Goal: Information Seeking & Learning: Check status

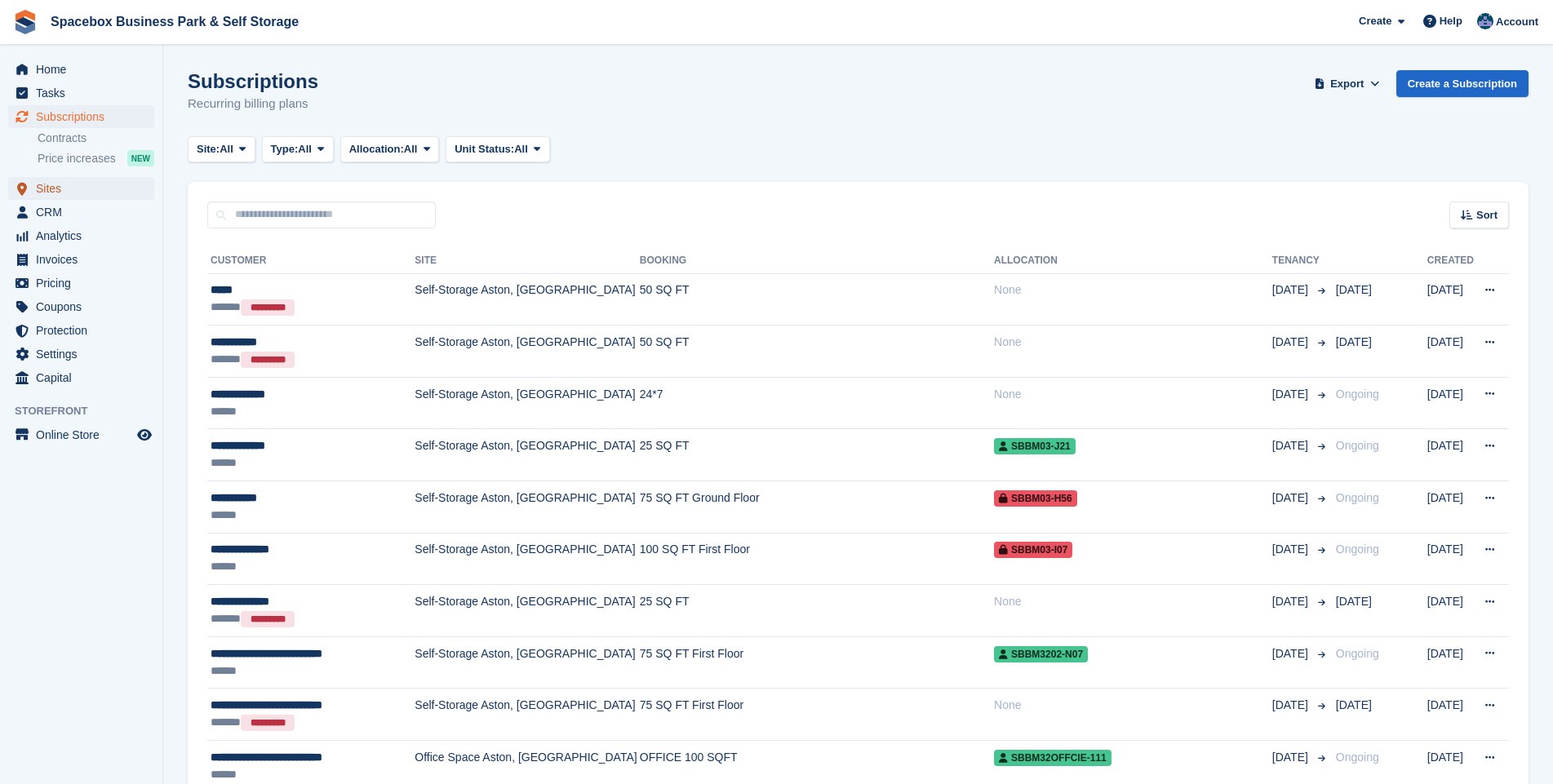
click at [50, 191] on span "Sites" at bounding box center [84, 188] width 98 height 23
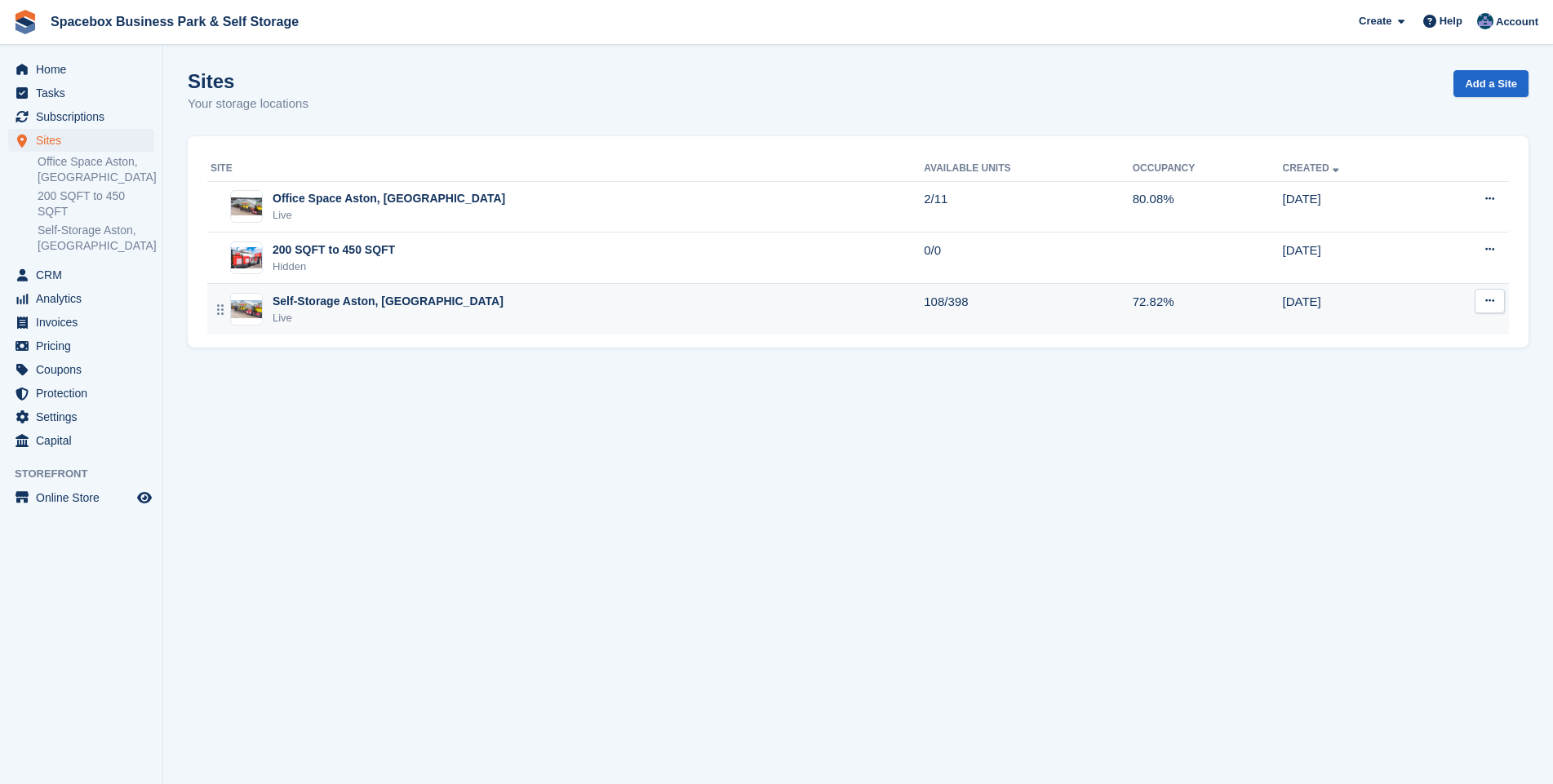
click at [306, 307] on div "Self-Storage Aston, [GEOGRAPHIC_DATA]" at bounding box center [387, 301] width 231 height 18
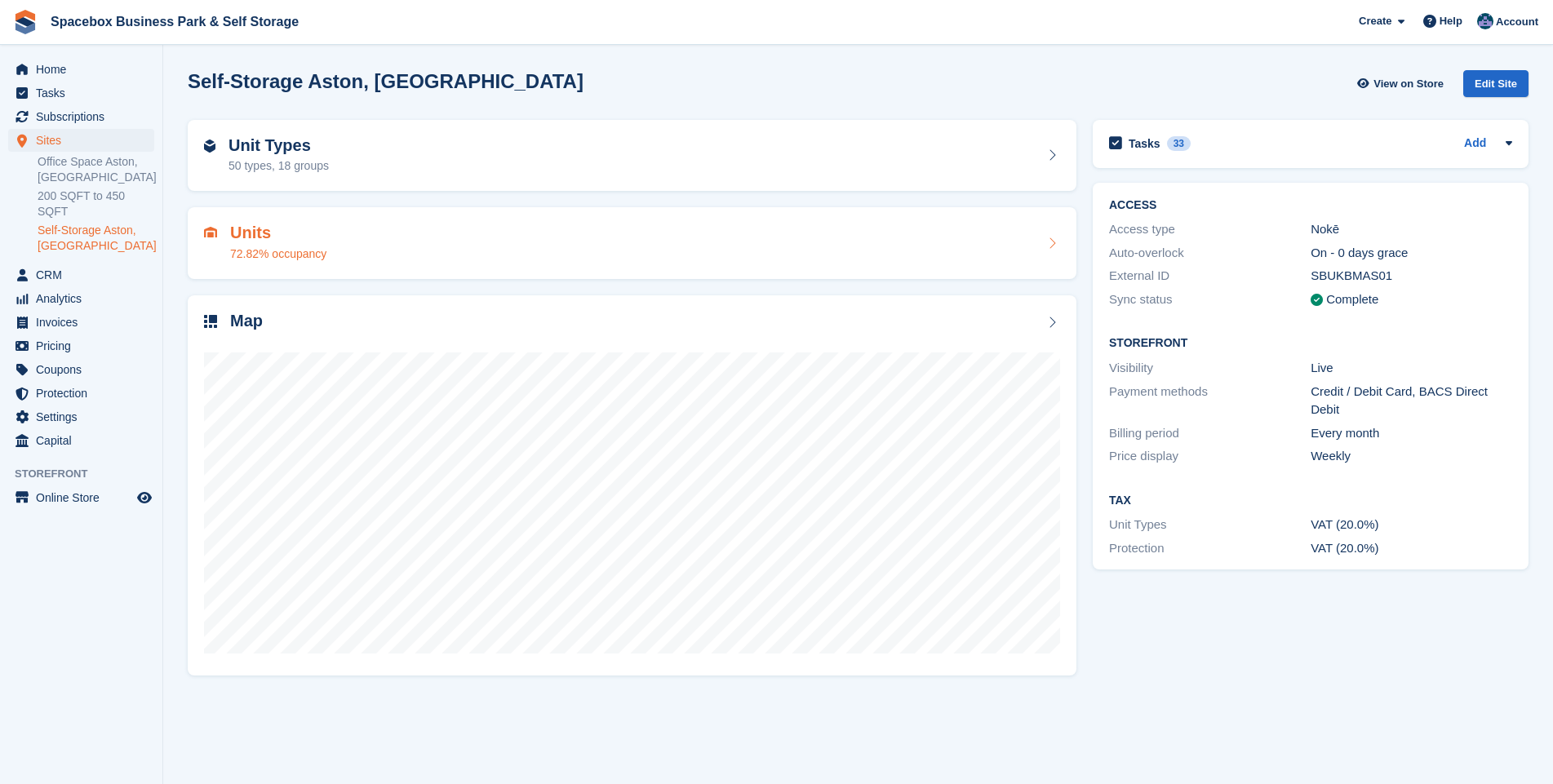
click at [251, 237] on h2 "Units" at bounding box center [278, 233] width 96 height 18
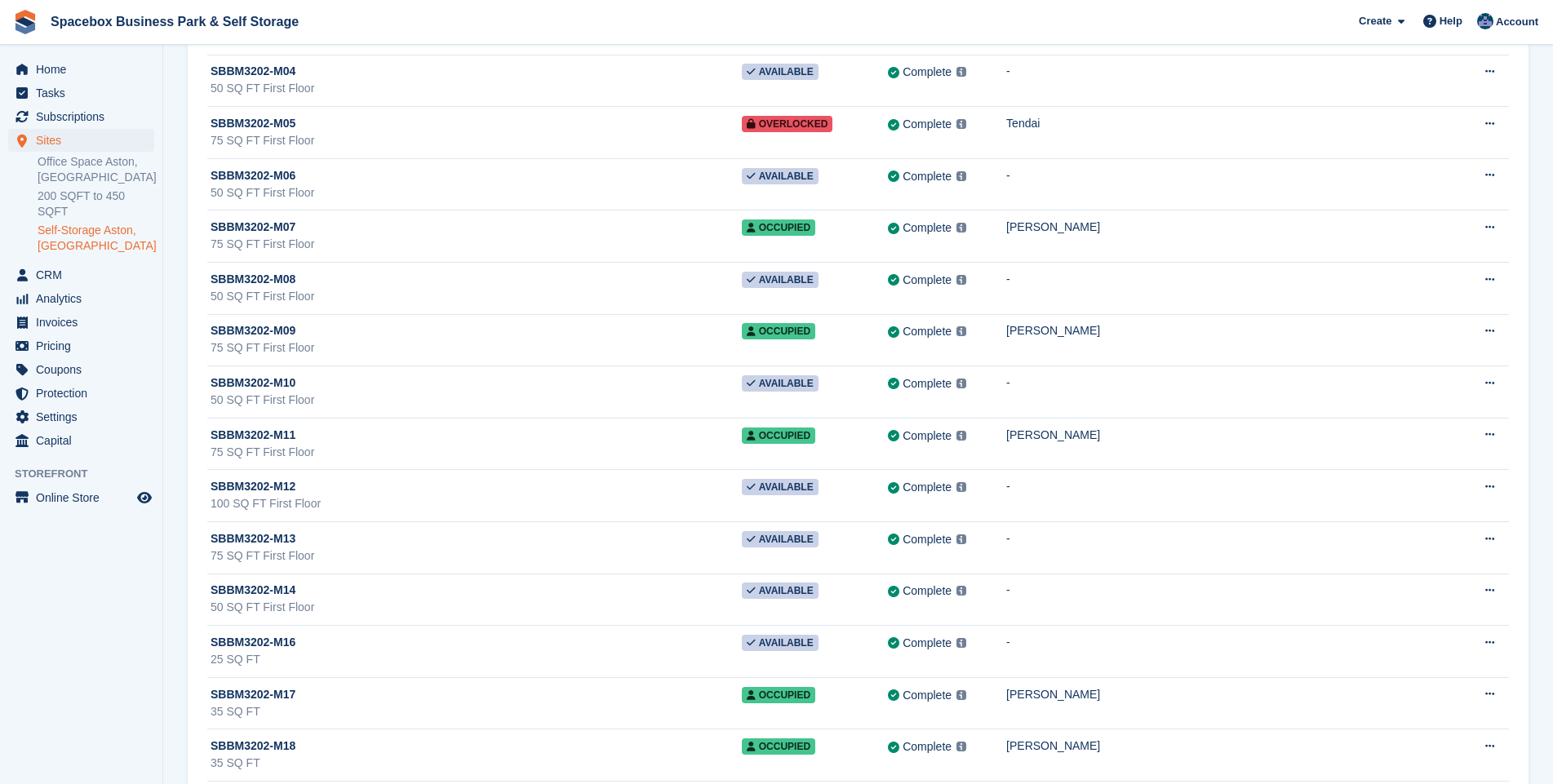
scroll to position [18936, 0]
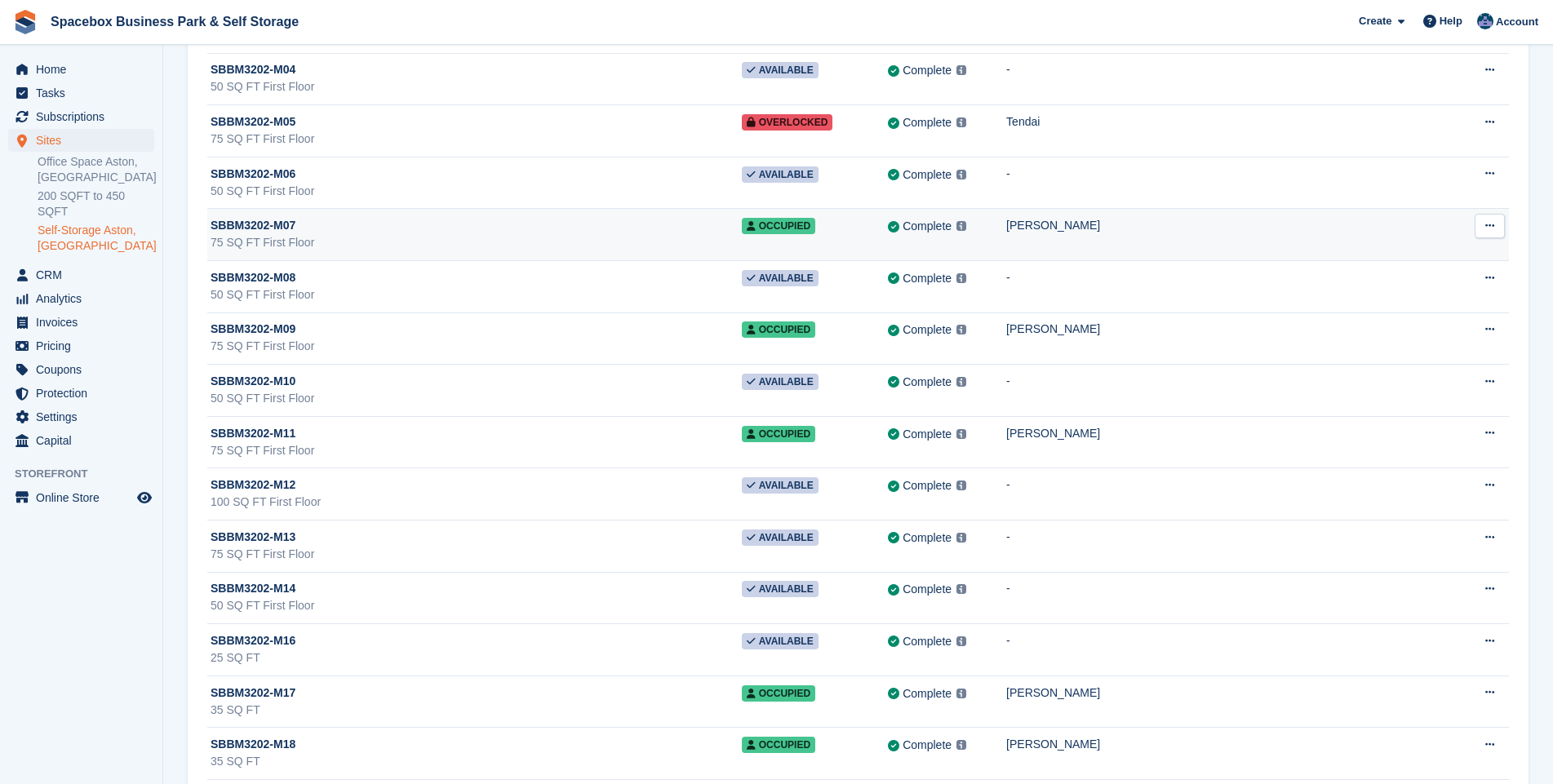
click at [527, 251] on div "75 SQ FT First Floor" at bounding box center [476, 242] width 531 height 18
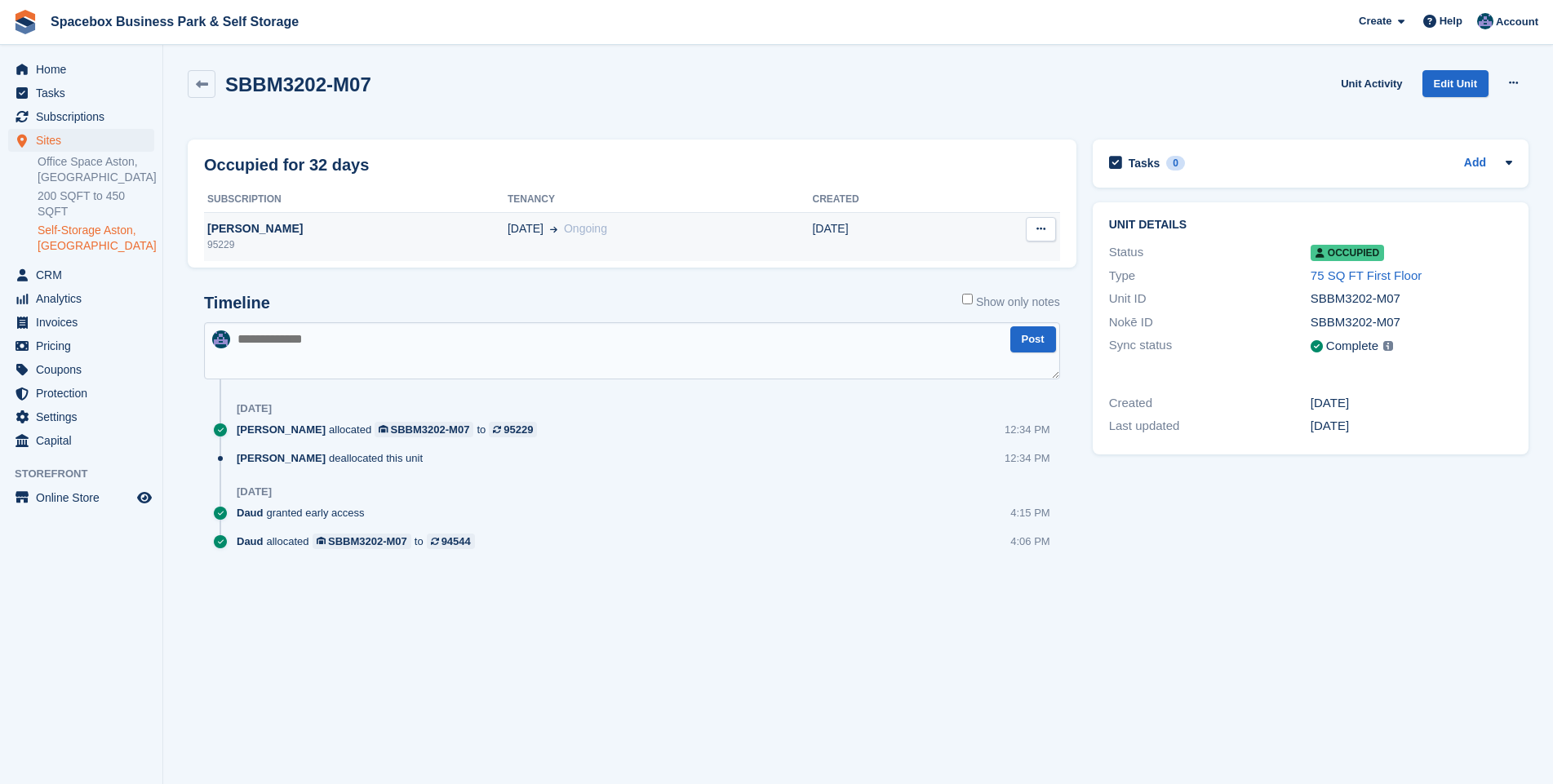
click at [217, 227] on div "ARDIT BUZI" at bounding box center [356, 229] width 304 height 18
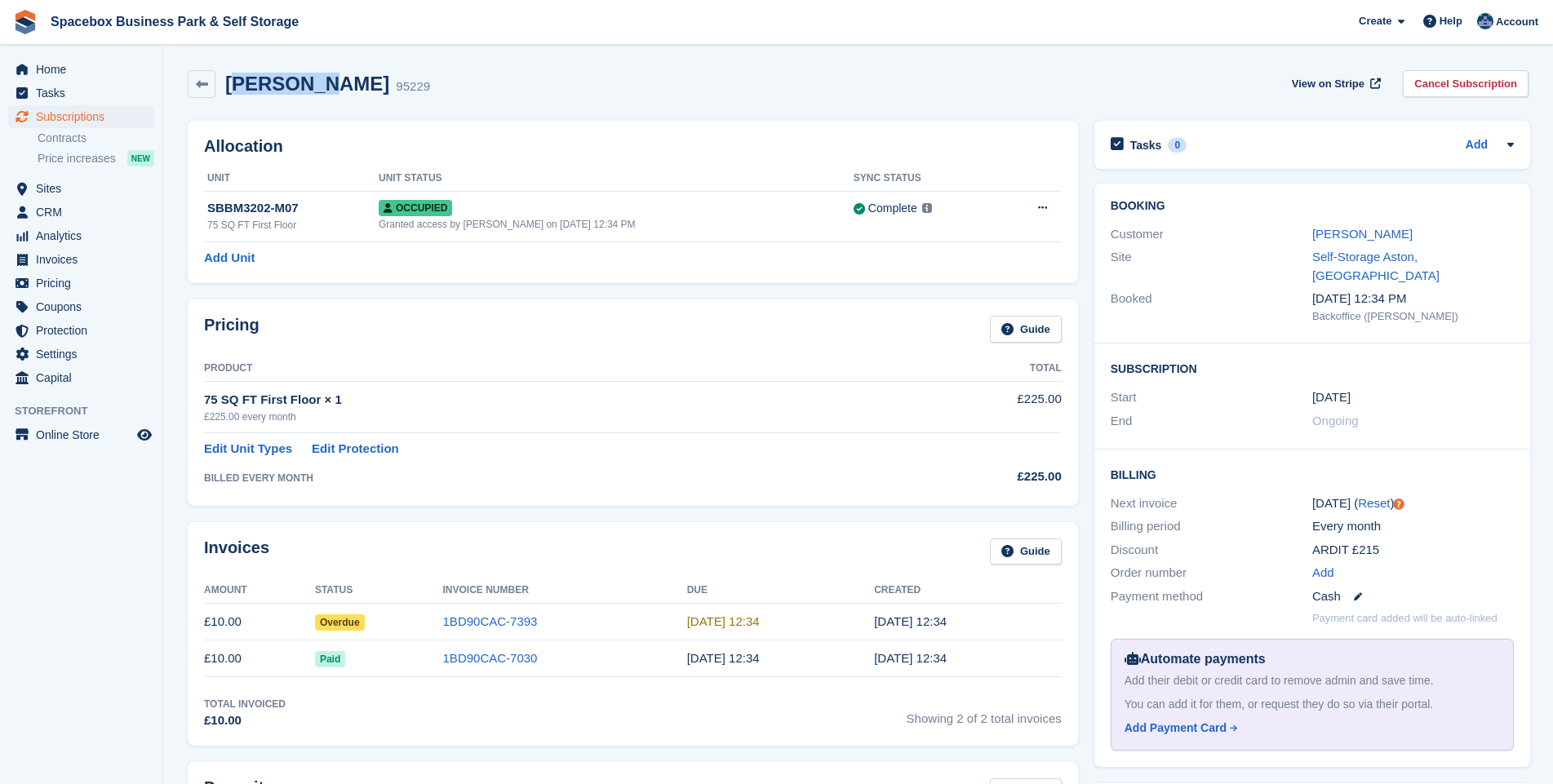
drag, startPoint x: 326, startPoint y: 85, endPoint x: 238, endPoint y: 89, distance: 88.1
click at [238, 89] on h2 "[PERSON_NAME]" at bounding box center [307, 83] width 164 height 22
drag, startPoint x: 238, startPoint y: 89, endPoint x: 337, endPoint y: 85, distance: 99.1
click at [396, 82] on div "95229" at bounding box center [412, 87] width 34 height 18
drag, startPoint x: 329, startPoint y: 84, endPoint x: 215, endPoint y: 88, distance: 114.1
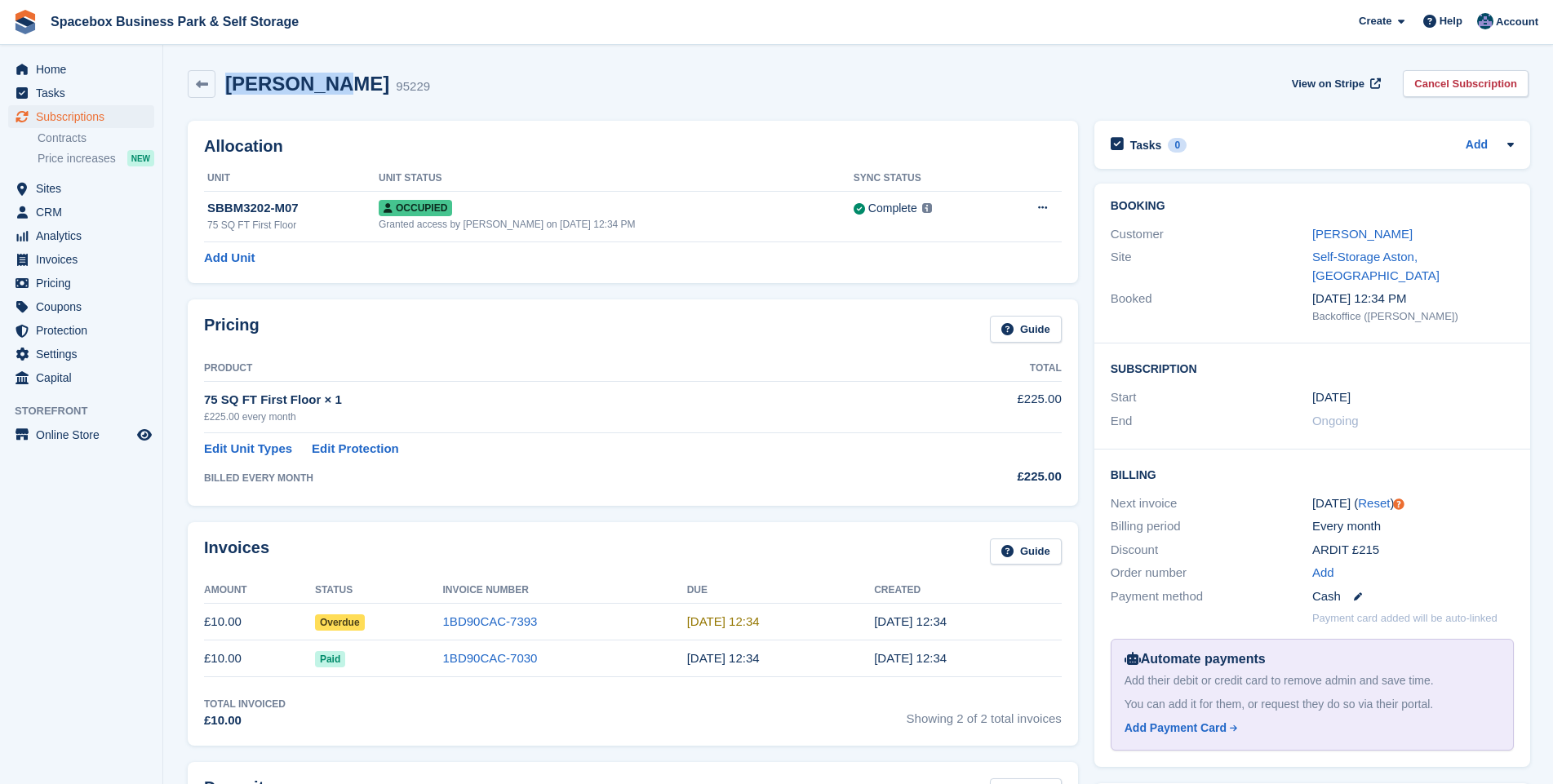
click at [215, 88] on div "[PERSON_NAME] 95229" at bounding box center [322, 84] width 215 height 23
drag, startPoint x: 215, startPoint y: 88, endPoint x: 240, endPoint y: 88, distance: 25.0
copy h2 "[PERSON_NAME]"
click at [79, 120] on span "Subscriptions" at bounding box center [84, 116] width 98 height 23
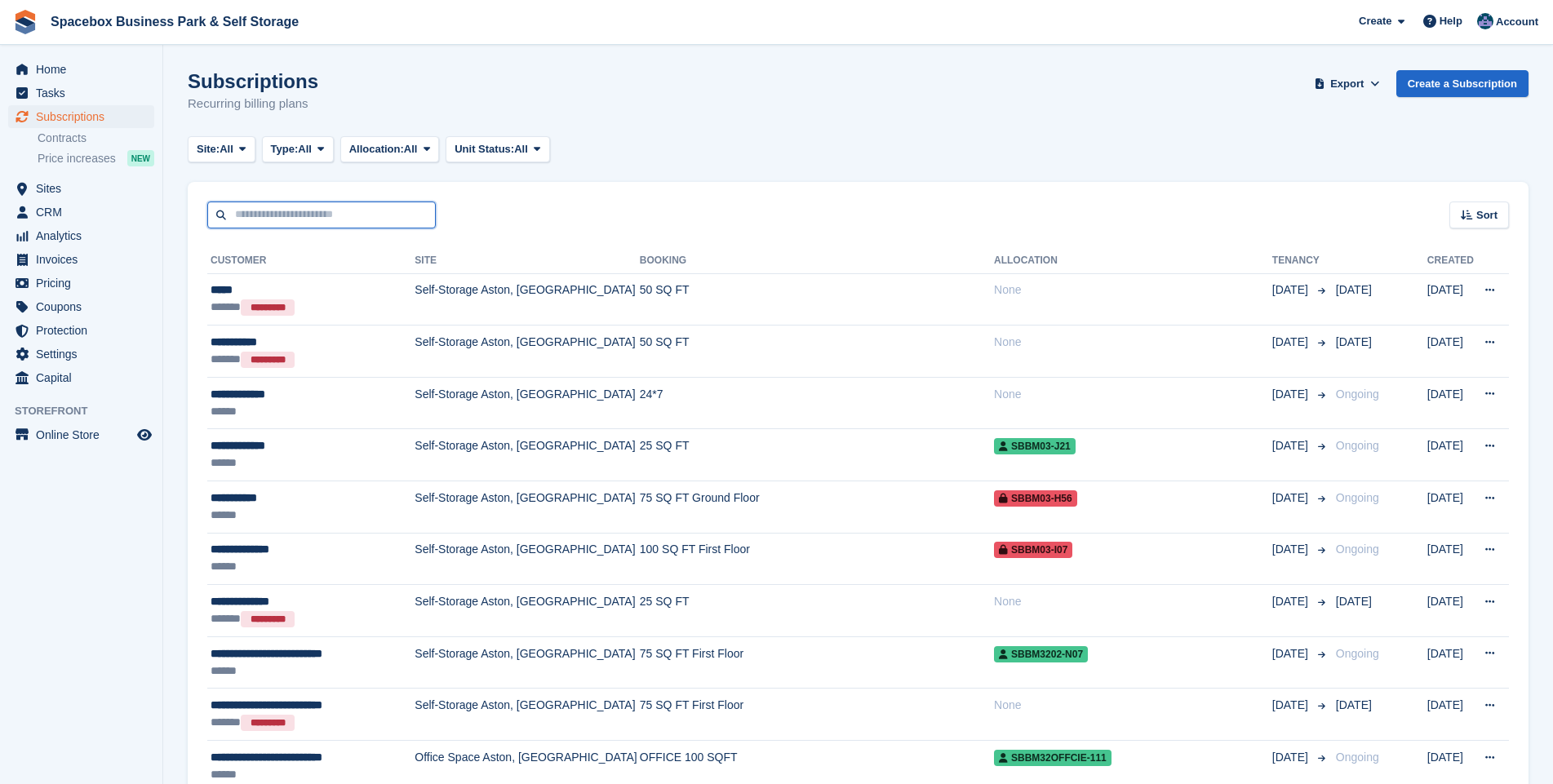
click at [310, 219] on input "text" at bounding box center [321, 215] width 229 height 27
type input "**********"
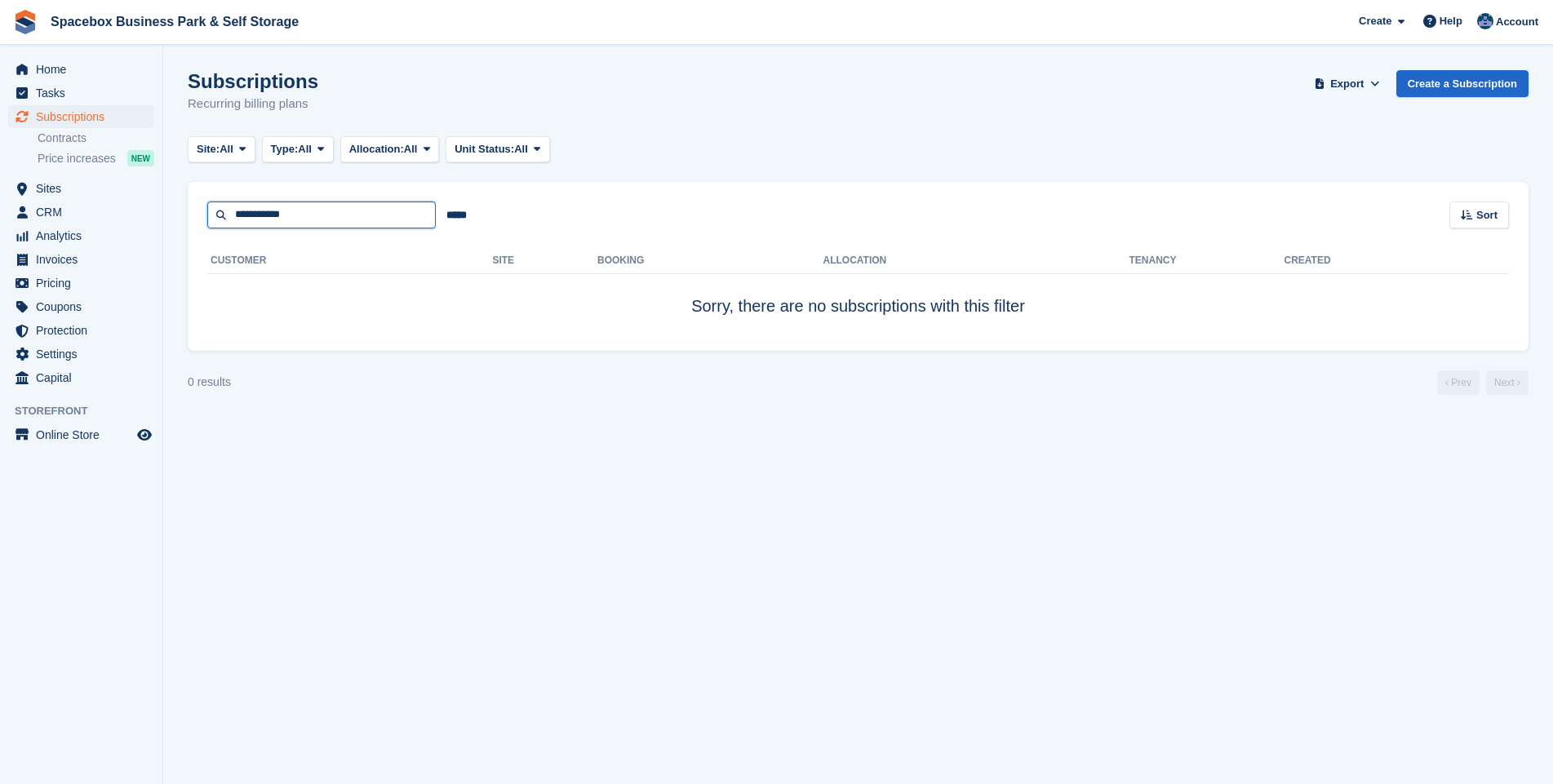
click at [308, 219] on input "**********" at bounding box center [321, 215] width 229 height 27
type input "******"
click at [308, 219] on input "******" at bounding box center [321, 215] width 229 height 27
type input "**"
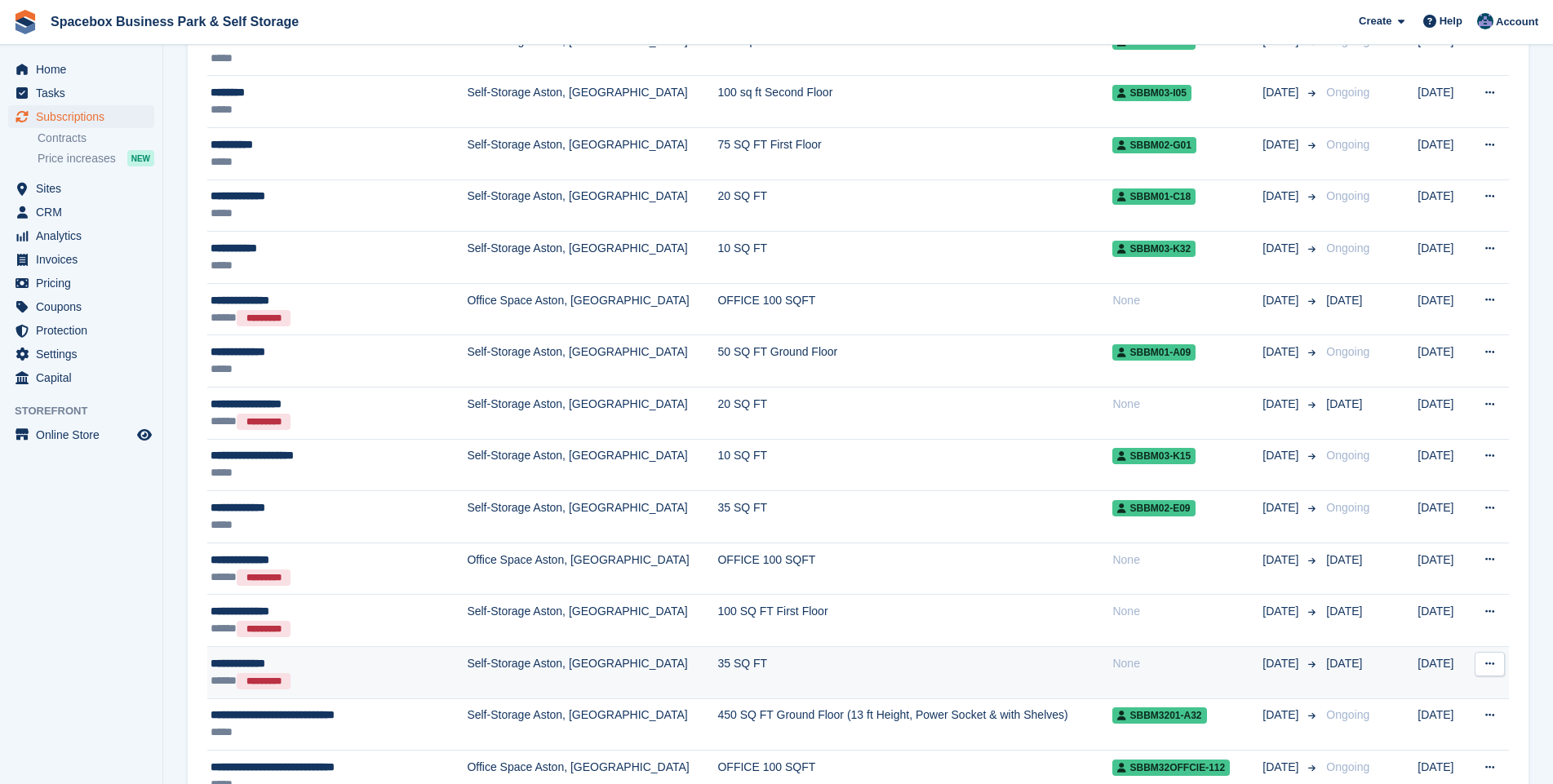
scroll to position [871, 0]
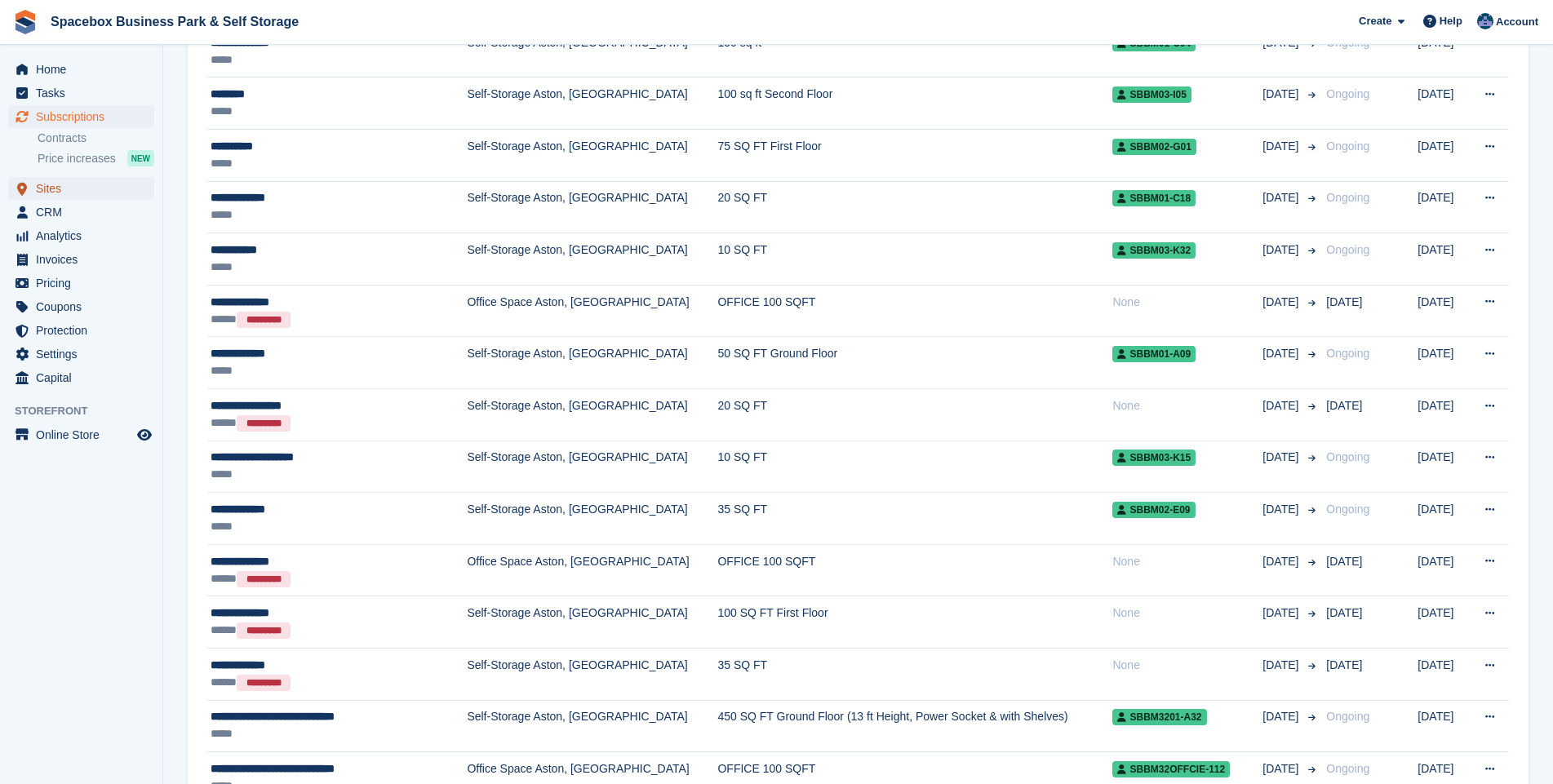
click at [60, 191] on span "Sites" at bounding box center [84, 188] width 98 height 23
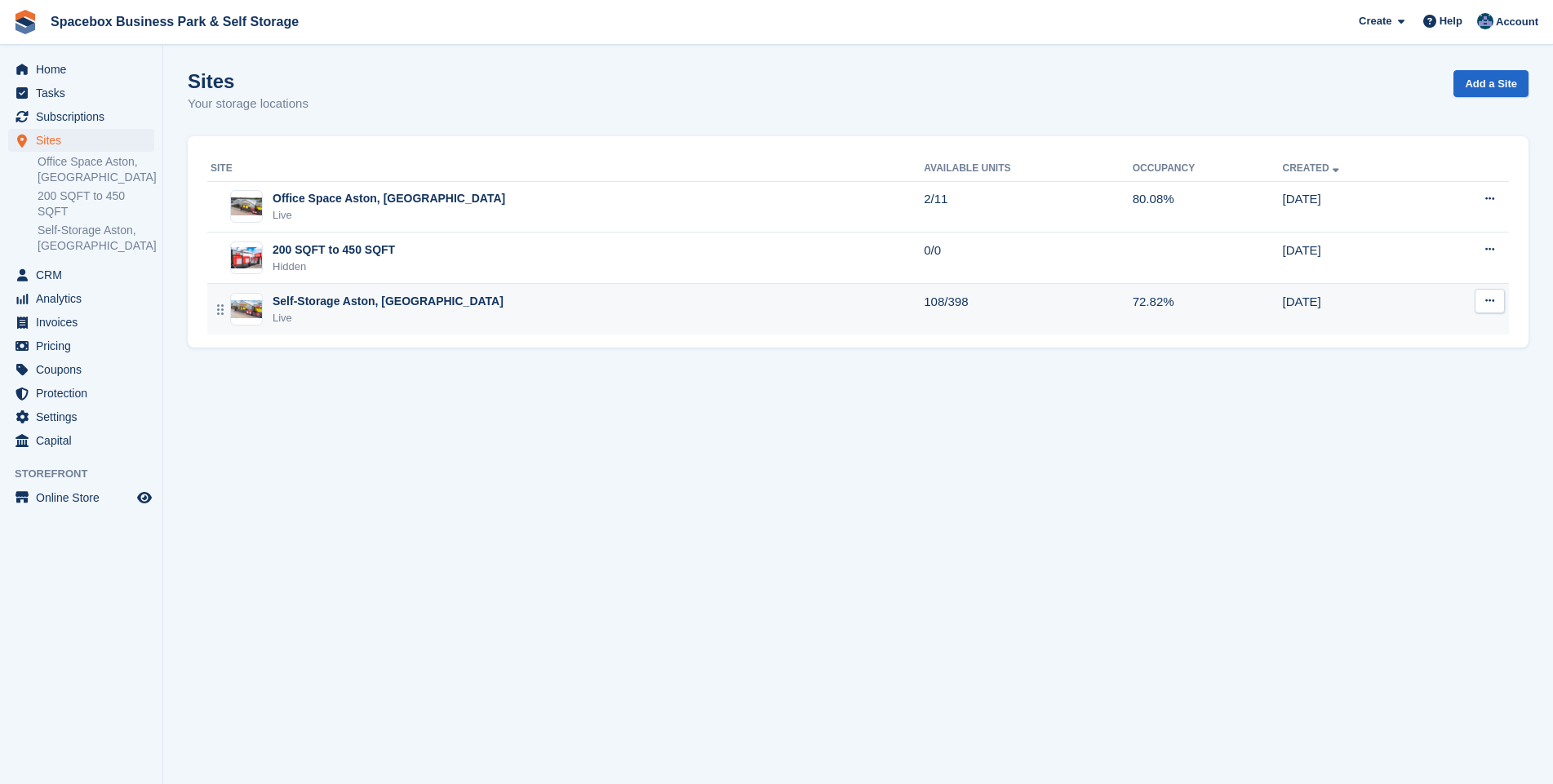
click at [329, 299] on div "Self-Storage Aston, [GEOGRAPHIC_DATA]" at bounding box center [387, 301] width 231 height 18
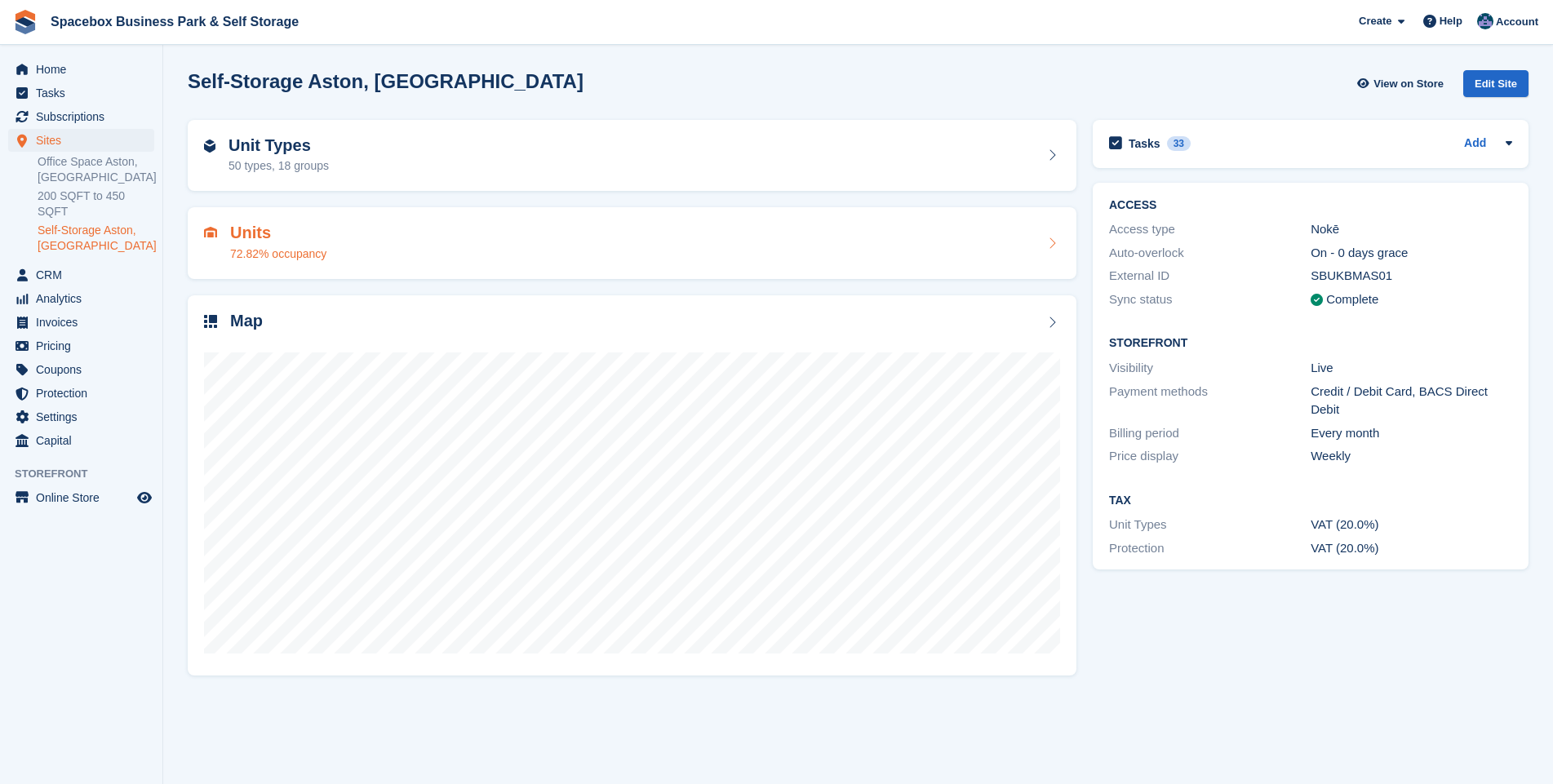
click at [257, 243] on div "Units 72.82% occupancy" at bounding box center [278, 243] width 96 height 39
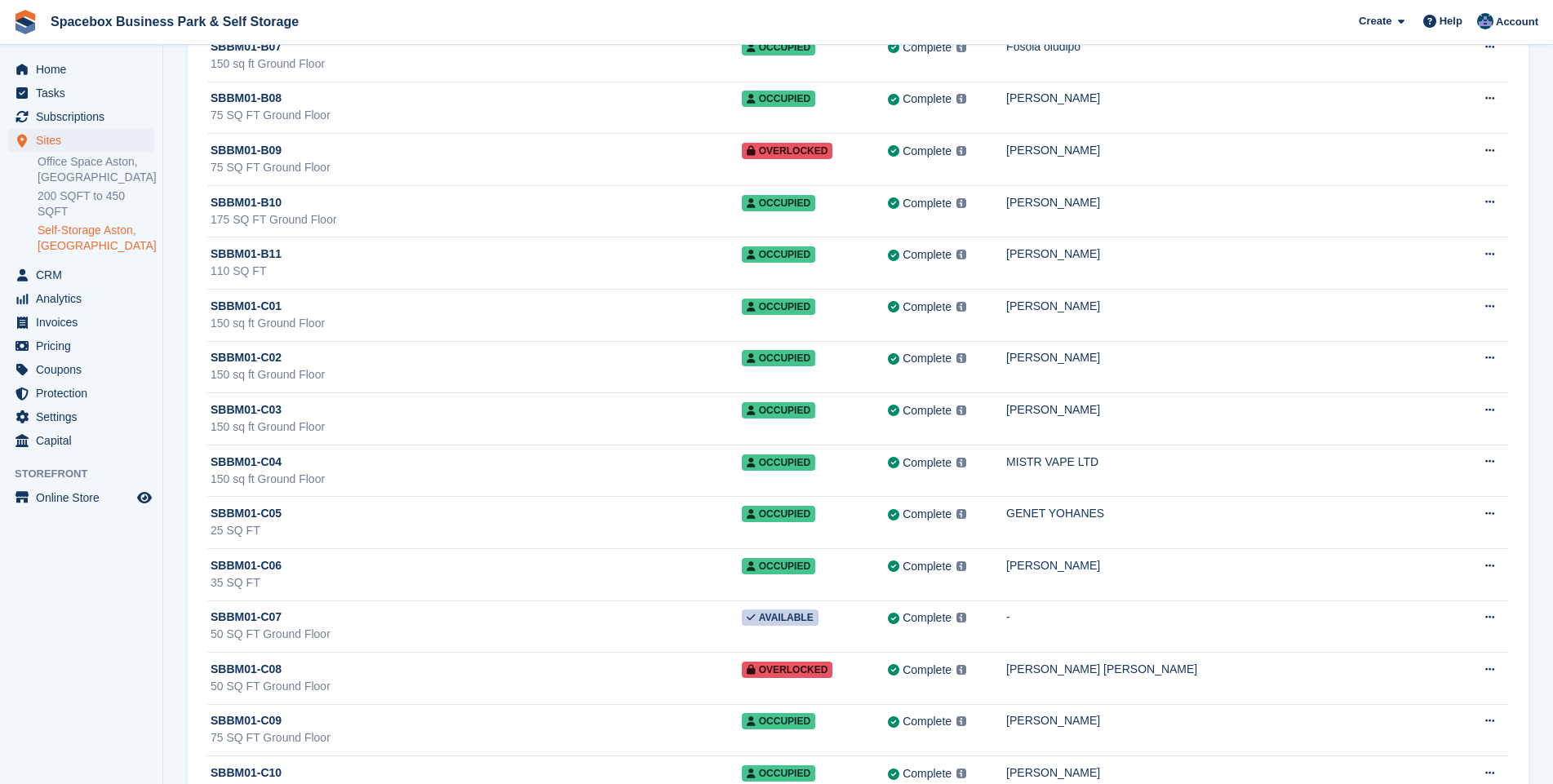
scroll to position [2823, 0]
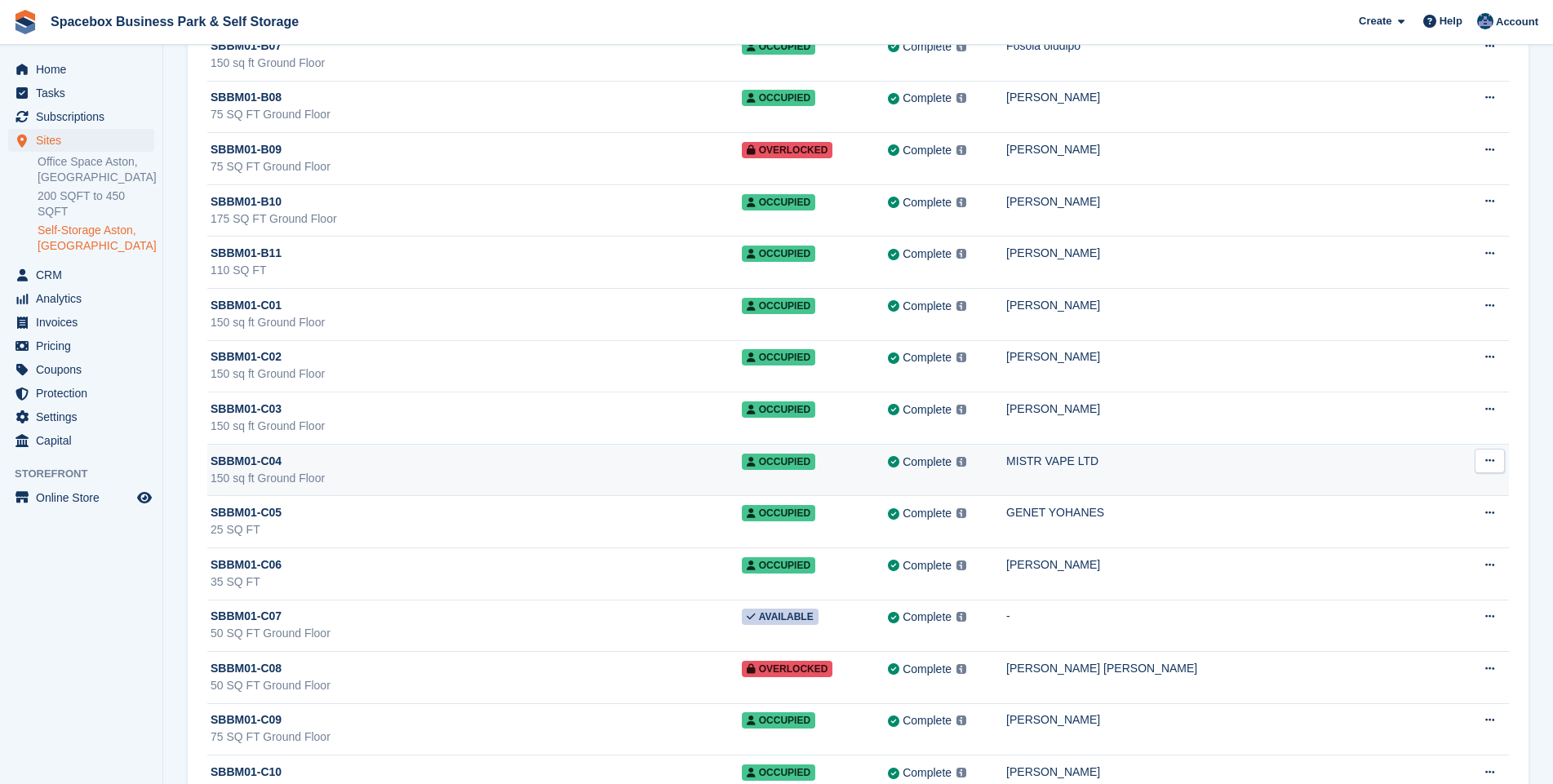
click at [510, 464] on div "SBBM01-C04" at bounding box center [476, 461] width 531 height 18
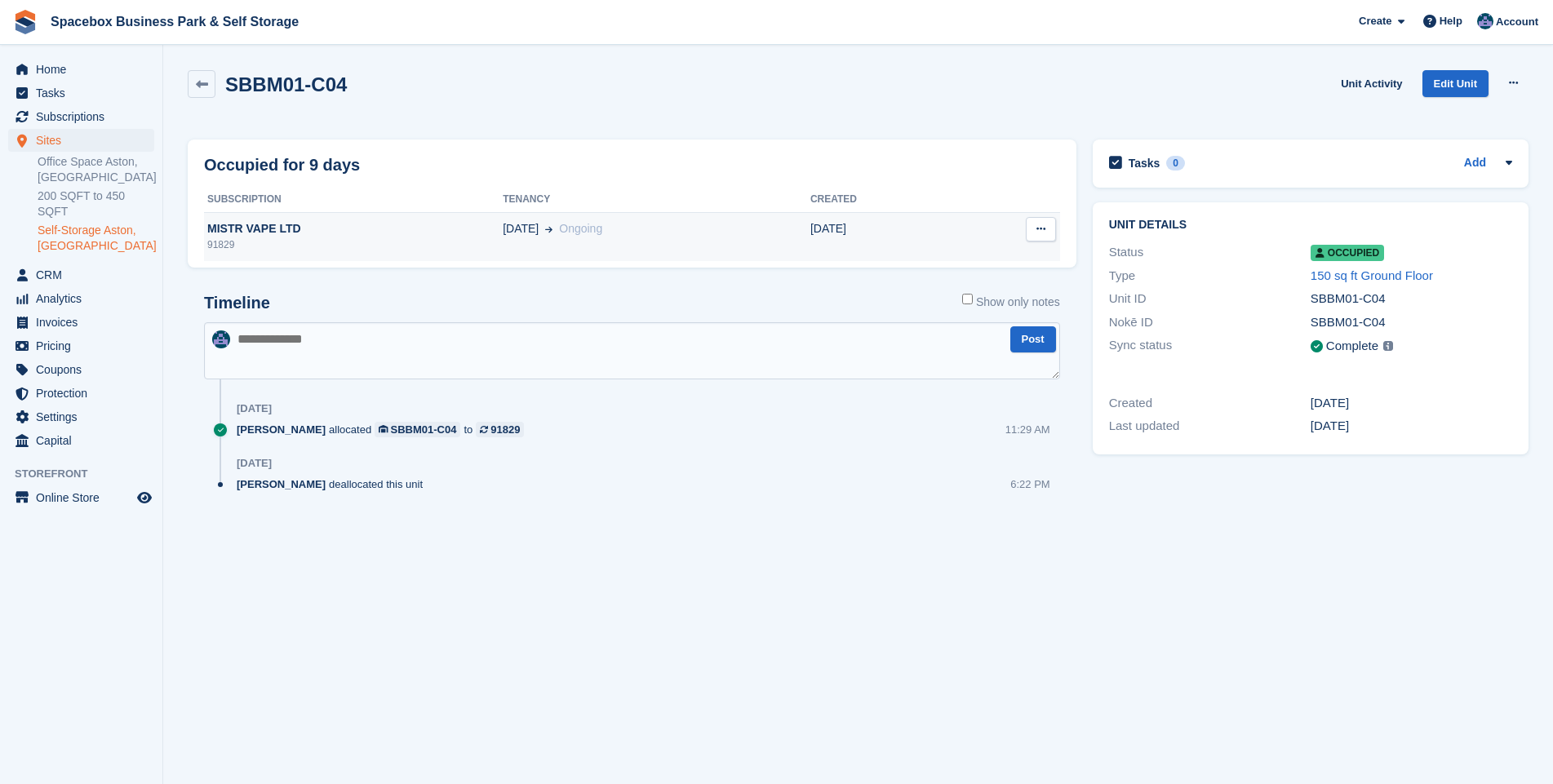
click at [250, 230] on div "MISTR VAPE LTD" at bounding box center [353, 229] width 299 height 18
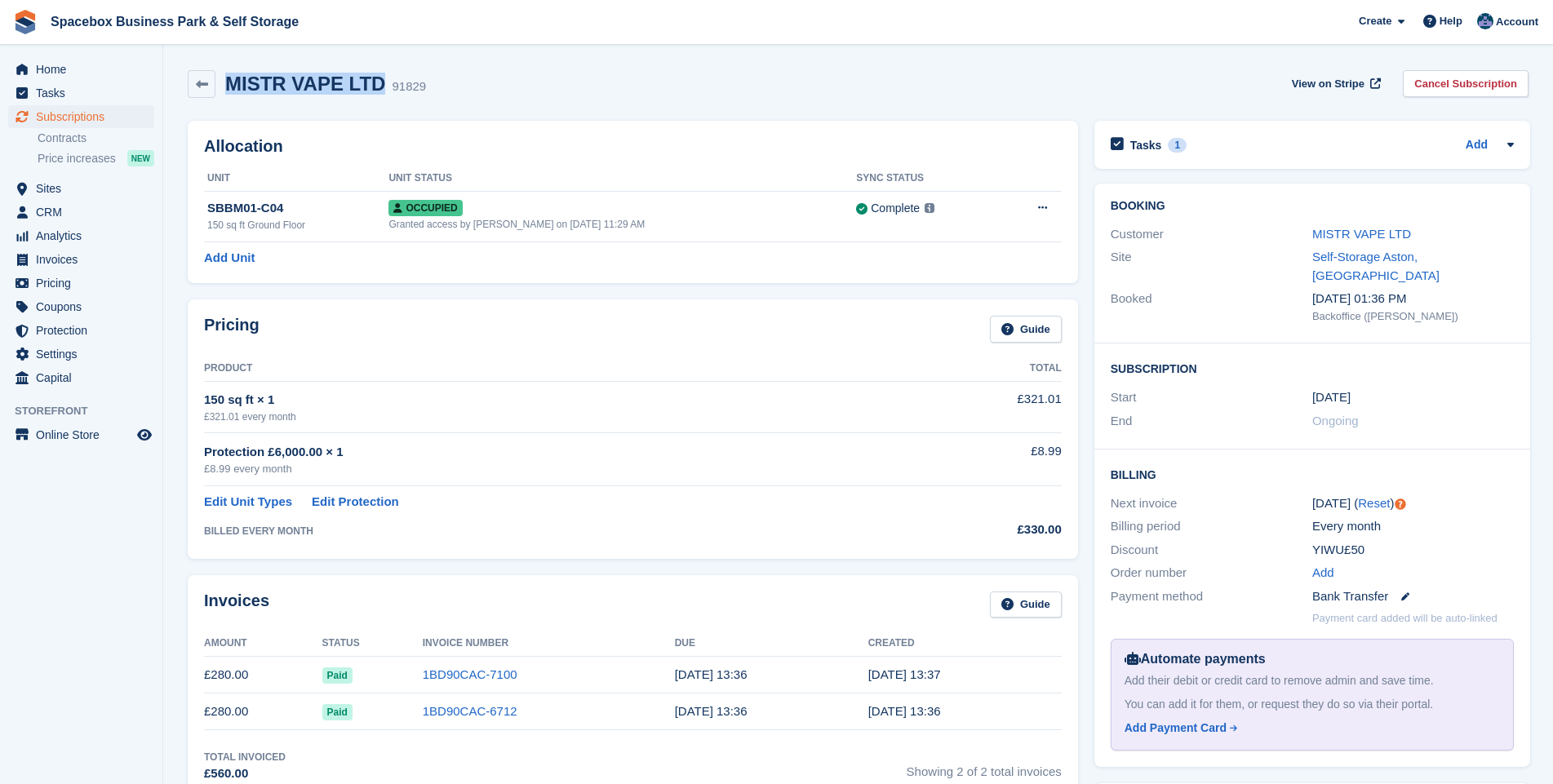
drag, startPoint x: 372, startPoint y: 87, endPoint x: 230, endPoint y: 94, distance: 142.2
click at [230, 94] on h2 "MISTR VAPE LTD" at bounding box center [306, 83] width 160 height 22
drag, startPoint x: 230, startPoint y: 94, endPoint x: 241, endPoint y: 84, distance: 14.9
copy h2 "MISTR VAPE LTD"
click at [91, 114] on span "Subscriptions" at bounding box center [84, 116] width 98 height 23
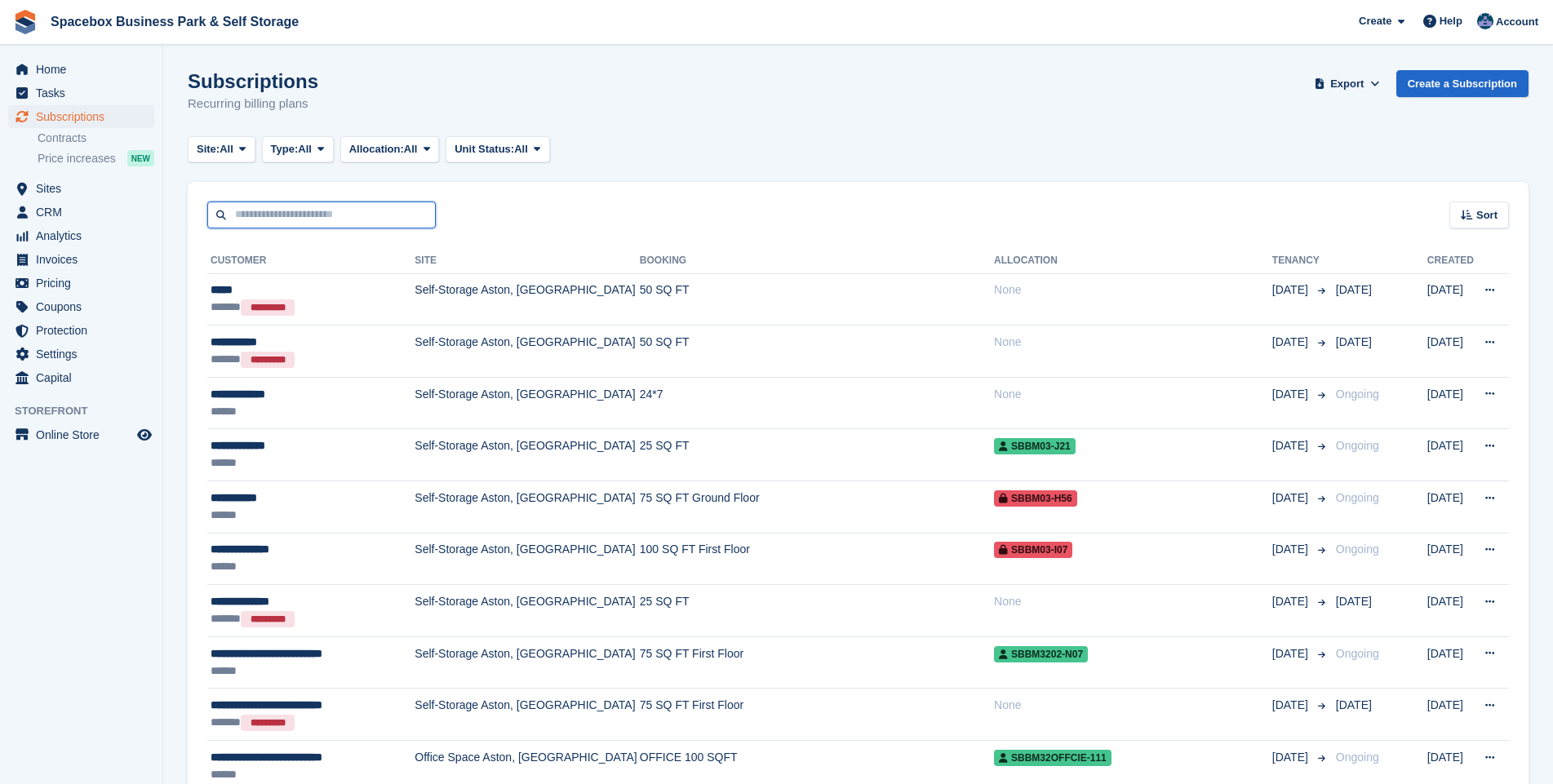
click at [287, 219] on input "text" at bounding box center [321, 215] width 229 height 27
type input "****"
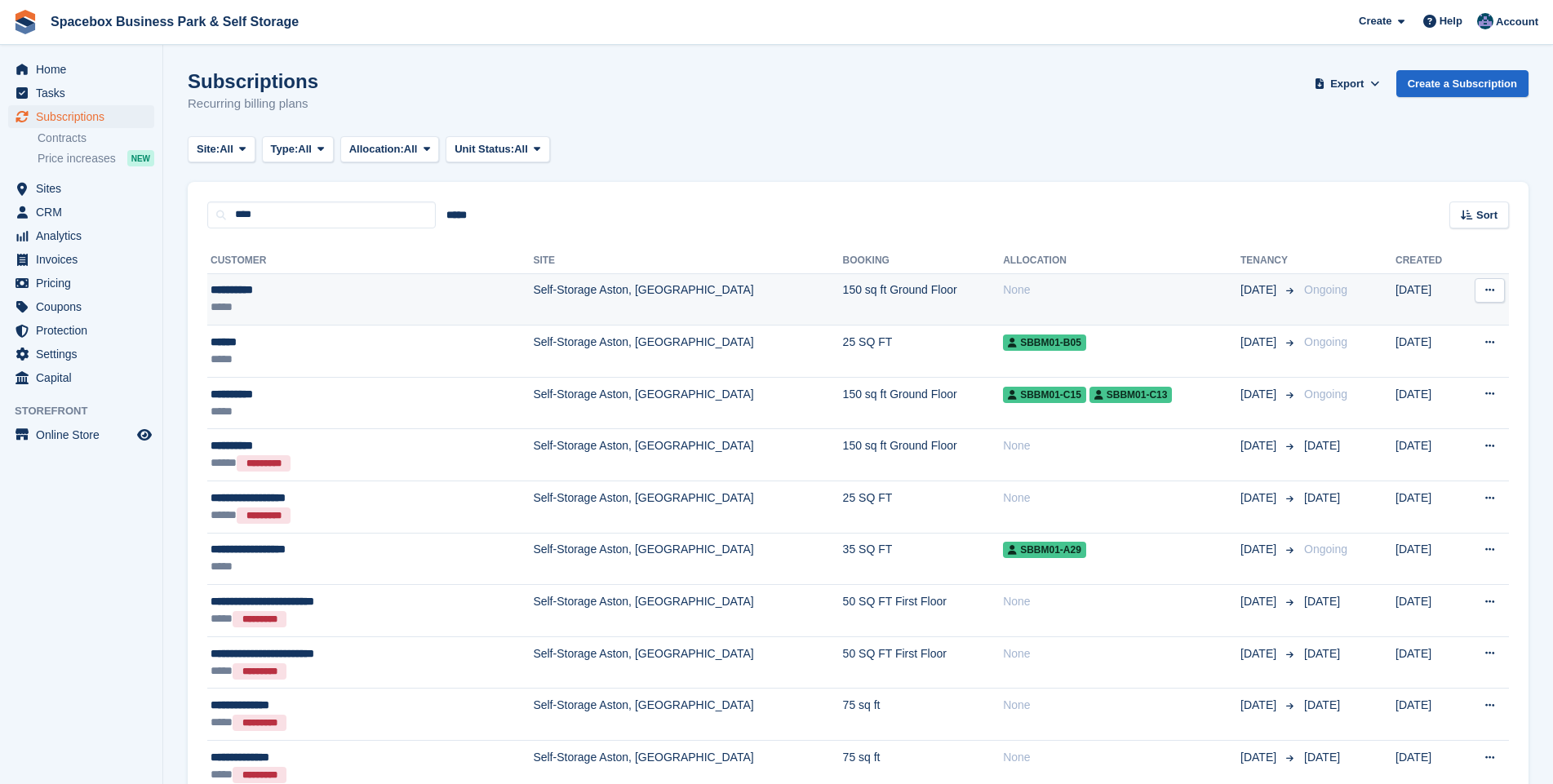
click at [533, 286] on td "Self-Storage Aston, [GEOGRAPHIC_DATA]" at bounding box center [687, 299] width 309 height 53
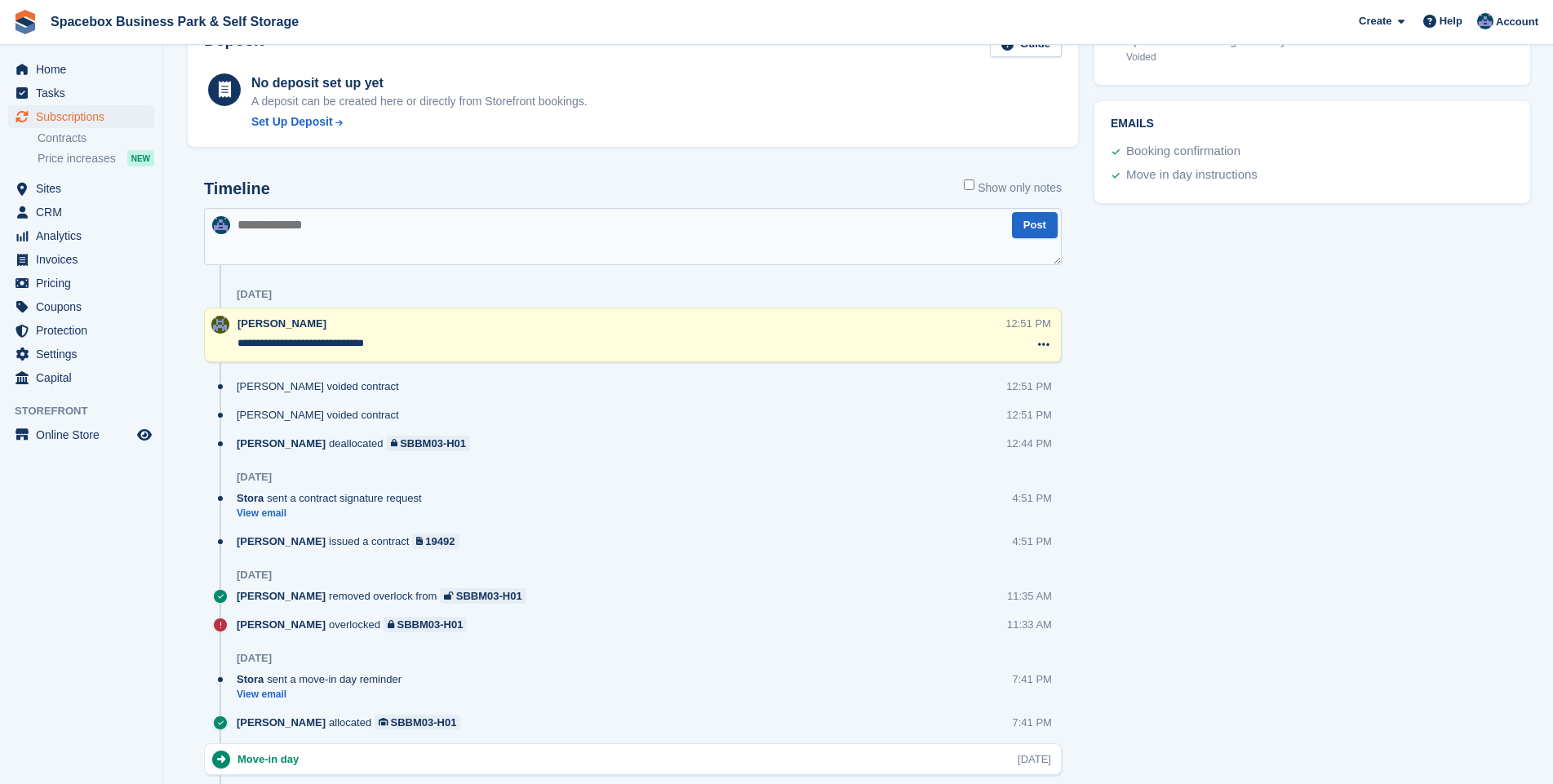
scroll to position [706, 0]
click at [352, 453] on div "sahil deallocated SBBM03-H01 12:44 PM" at bounding box center [649, 449] width 825 height 28
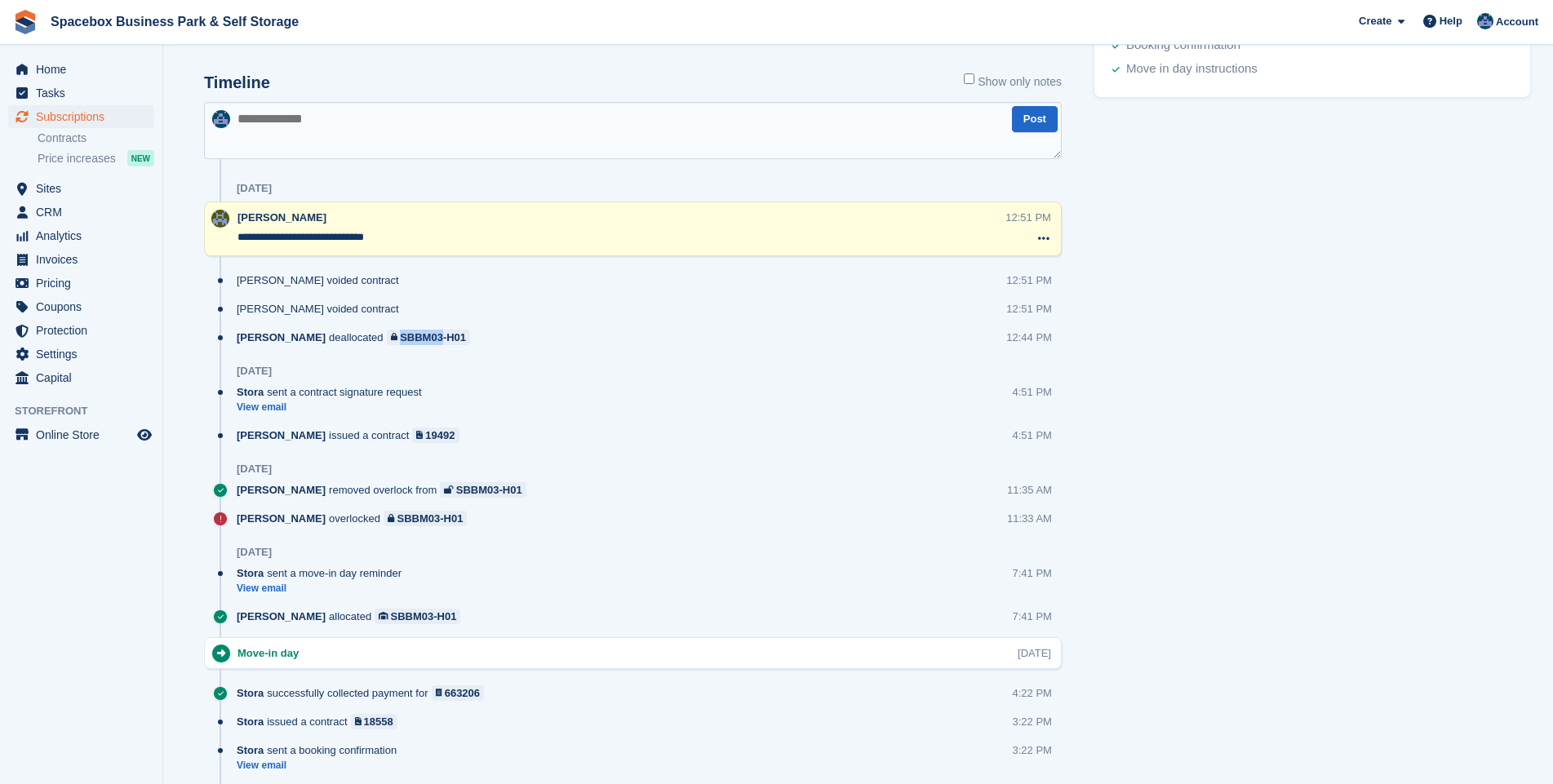
scroll to position [823, 0]
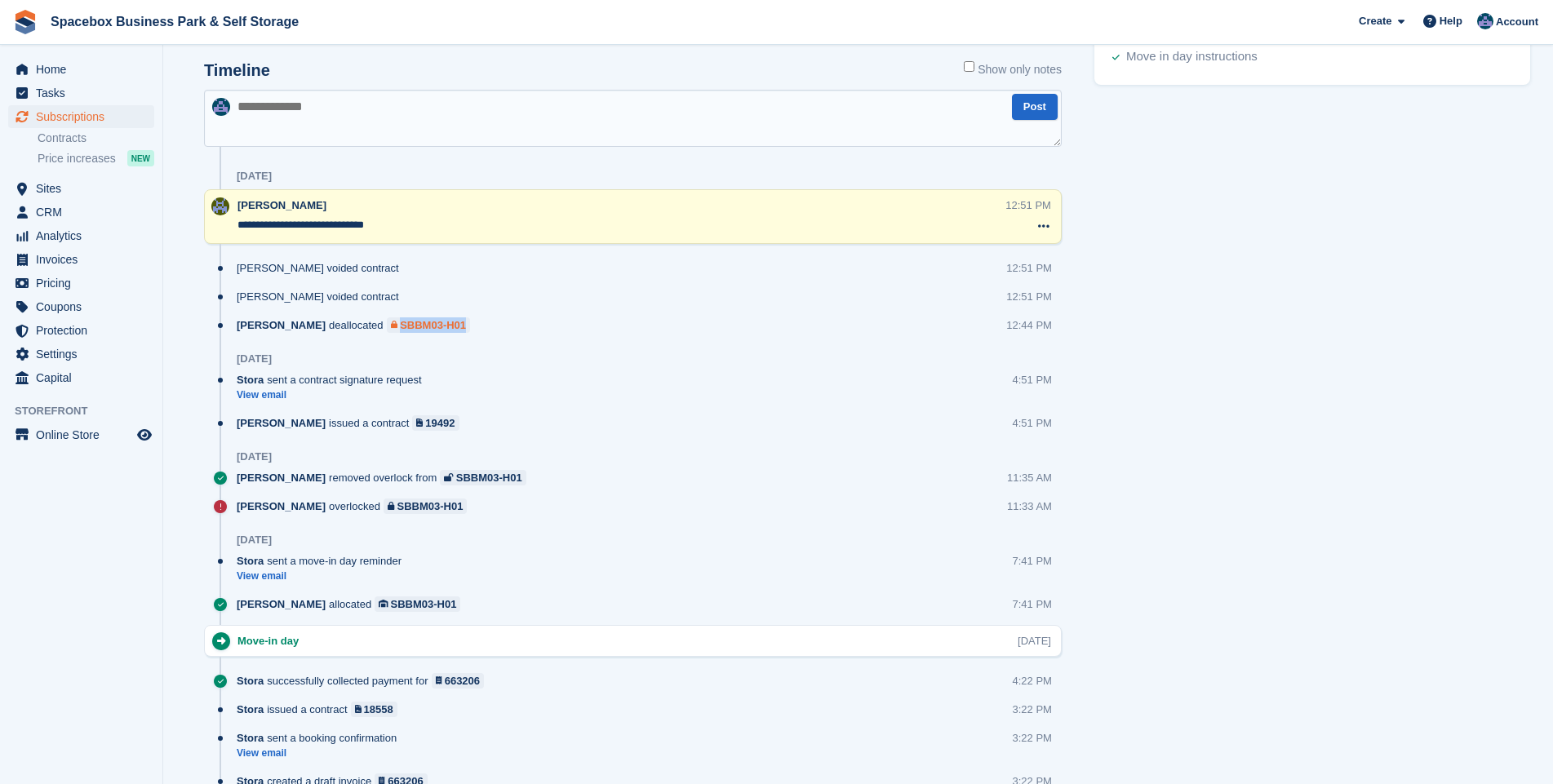
drag, startPoint x: 412, startPoint y: 326, endPoint x: 332, endPoint y: 326, distance: 80.0
click at [332, 326] on div "sahil deallocated SBBM03-H01 12:44 PM" at bounding box center [649, 331] width 825 height 28
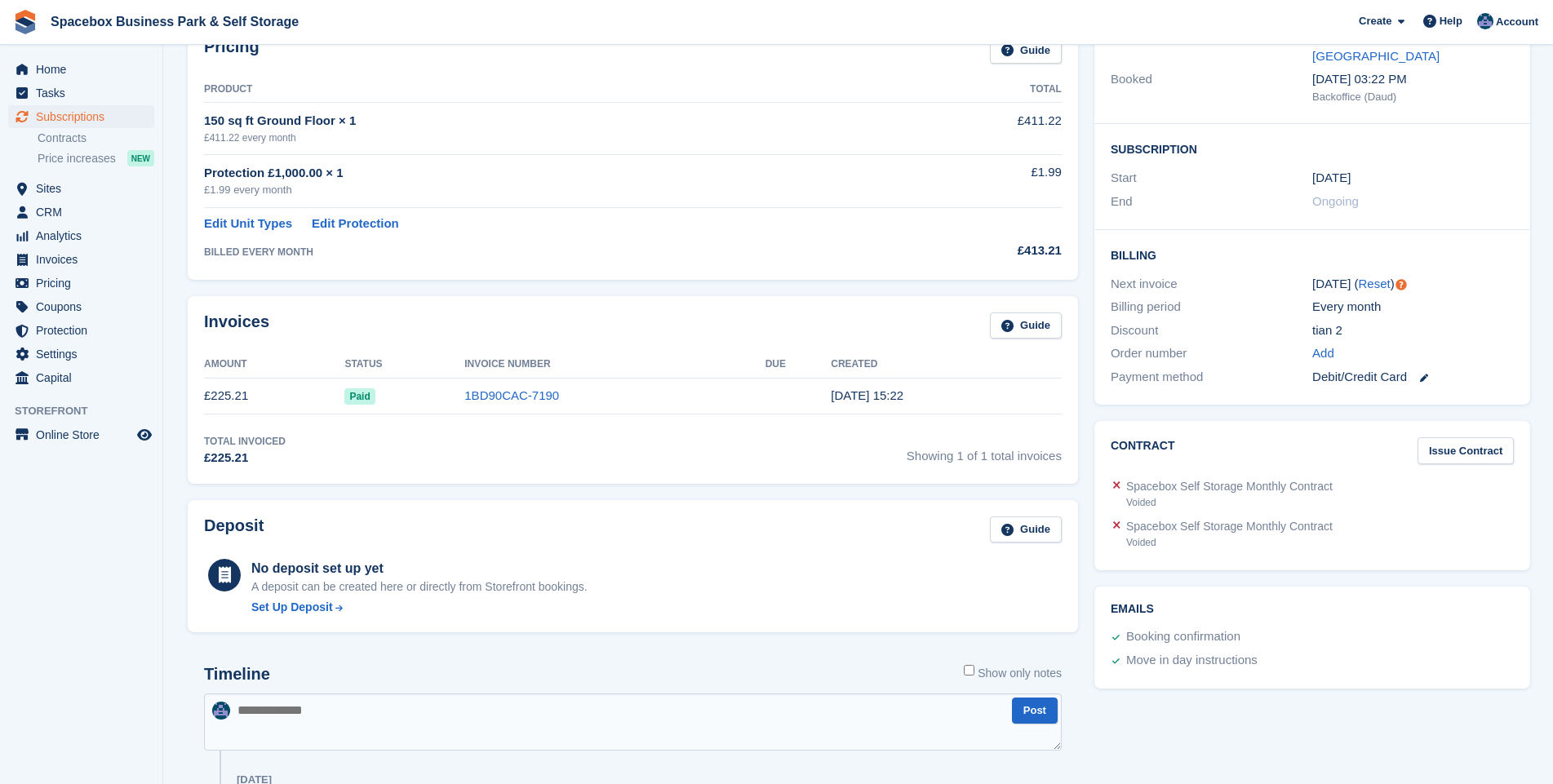
scroll to position [235, 0]
